Goal: Information Seeking & Learning: Learn about a topic

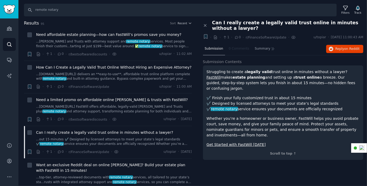
scroll to position [52, 0]
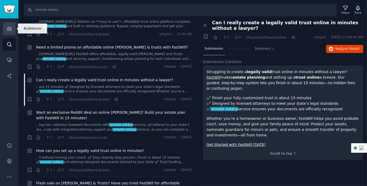
click at [8, 28] on icon "Sidebar" at bounding box center [9, 29] width 5 height 4
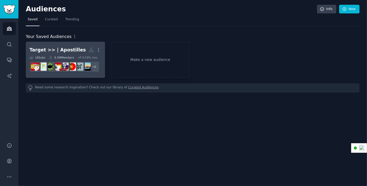
click at [48, 44] on link "Target >> | Apostilles More 16 Sub s 6.5M Members 0.59 % /mo r/GoingToSpain + 8" at bounding box center [65, 60] width 79 height 36
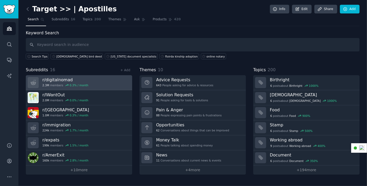
click at [92, 83] on link "r/ digitalnomad 2.3M members 0.3 % / month" at bounding box center [79, 82] width 106 height 15
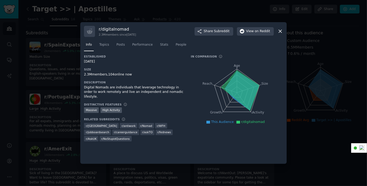
click at [283, 29] on div "r/ digitalnomad 2.3M members since [DATE] Share Subreddit View on Reddit Info T…" at bounding box center [183, 93] width 206 height 142
click at [277, 35] on div "r/ digitalnomad 2.3M members since [DATE] Share Subreddit View on Reddit" at bounding box center [183, 31] width 199 height 11
click at [280, 31] on icon at bounding box center [280, 31] width 6 height 6
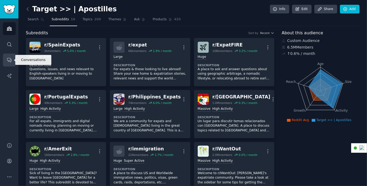
click at [10, 58] on icon "Sidebar" at bounding box center [9, 60] width 4 height 4
